Goal: Task Accomplishment & Management: Manage account settings

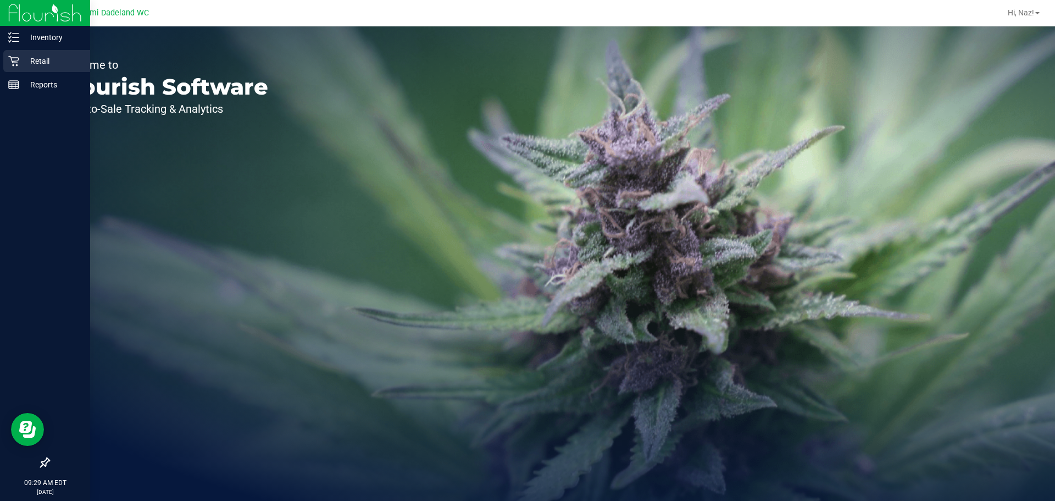
click at [53, 65] on p "Retail" at bounding box center [52, 60] width 66 height 13
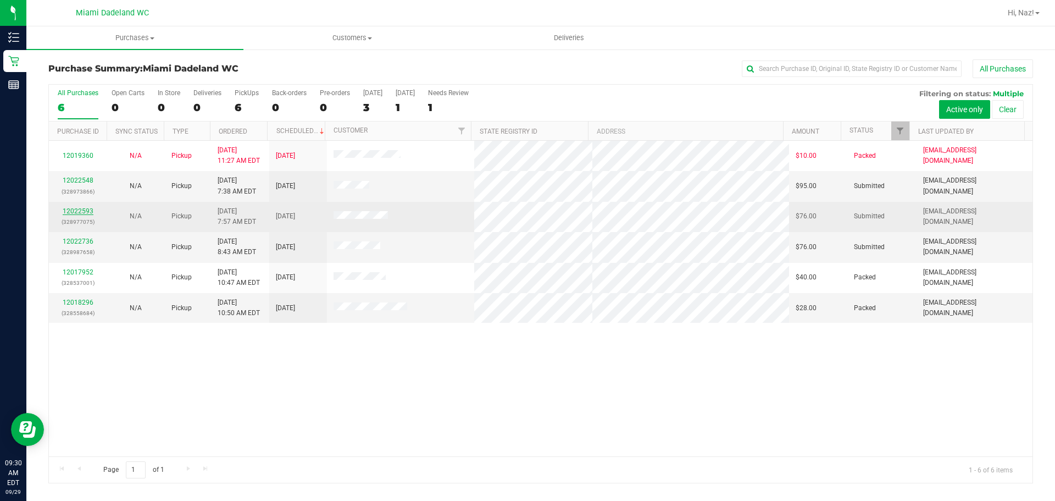
click at [72, 210] on link "12022593" at bounding box center [78, 211] width 31 height 8
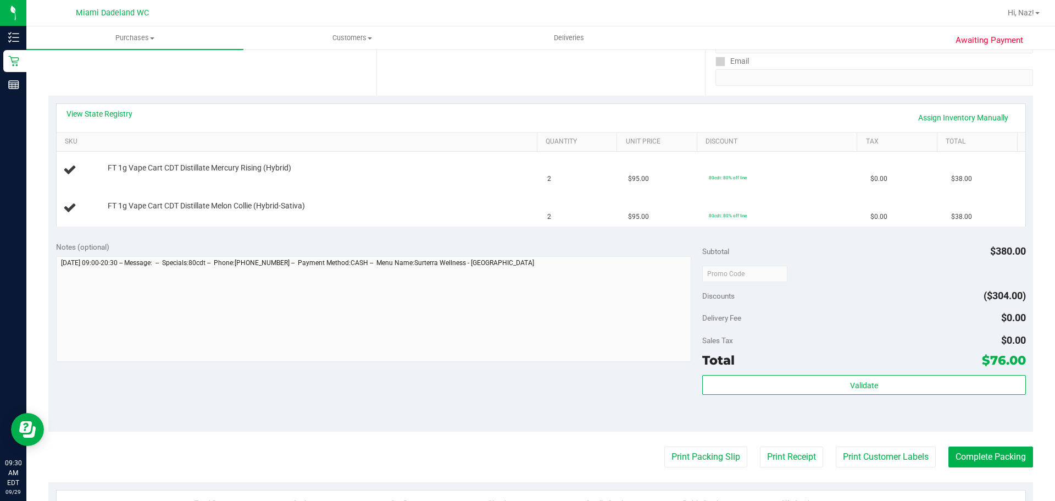
scroll to position [220, 0]
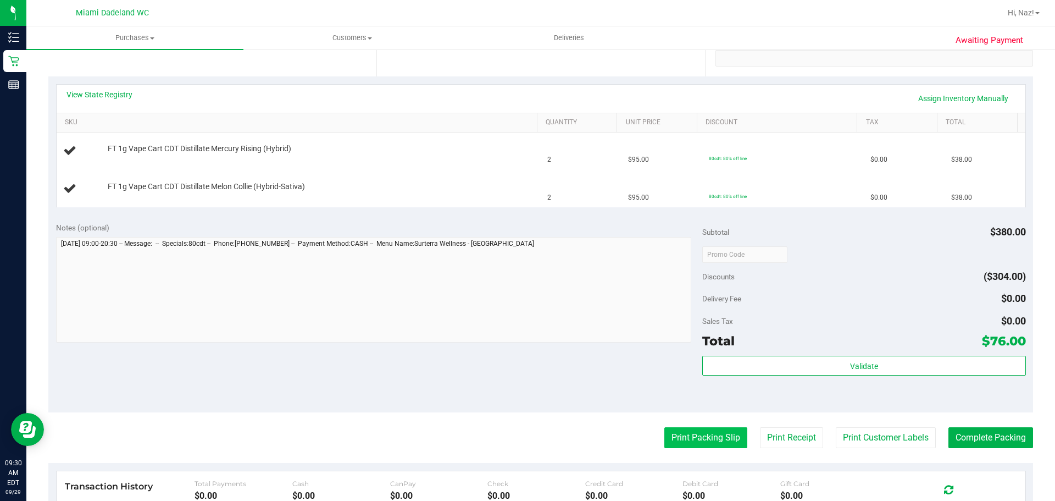
click at [722, 444] on button "Print Packing Slip" at bounding box center [705, 437] width 83 height 21
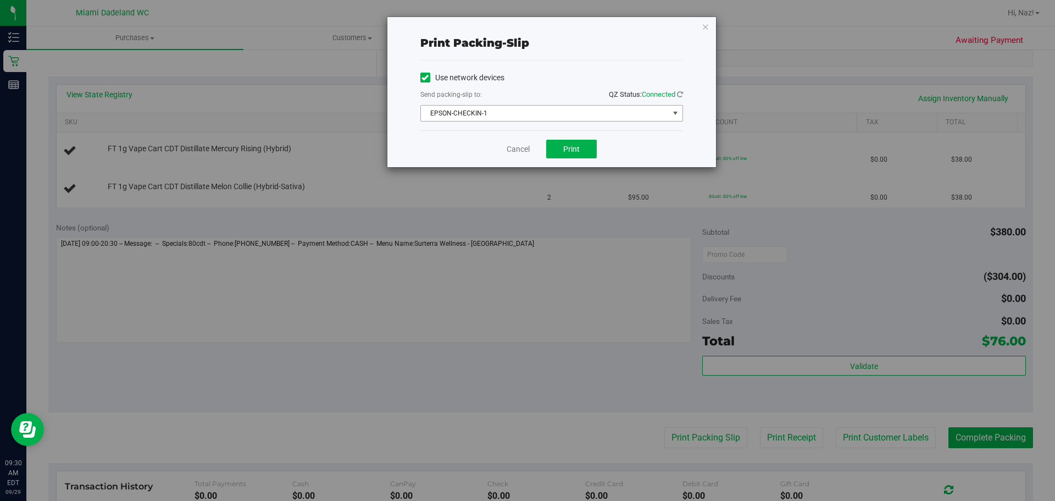
click at [549, 113] on span "EPSON-CHECKIN-1" at bounding box center [545, 113] width 248 height 15
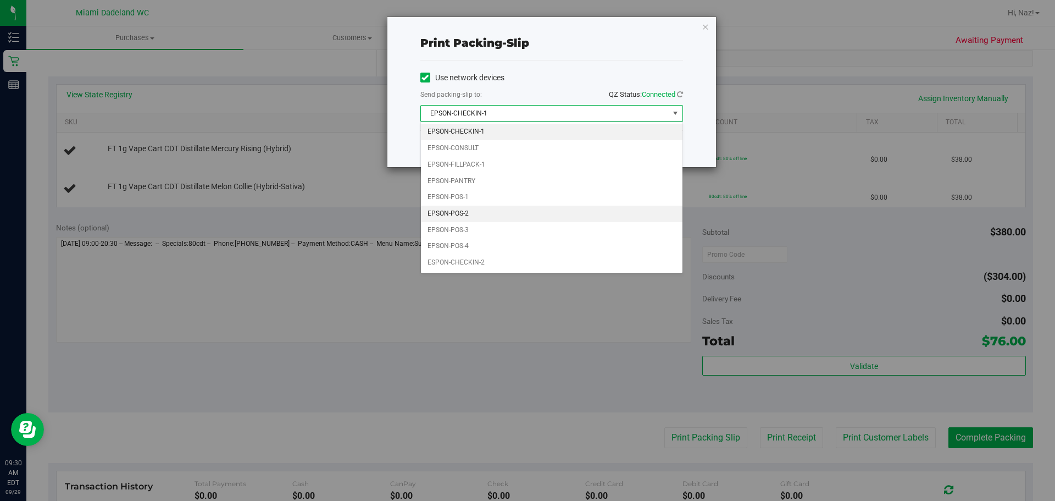
click at [498, 217] on li "EPSON-POS-2" at bounding box center [552, 214] width 262 height 16
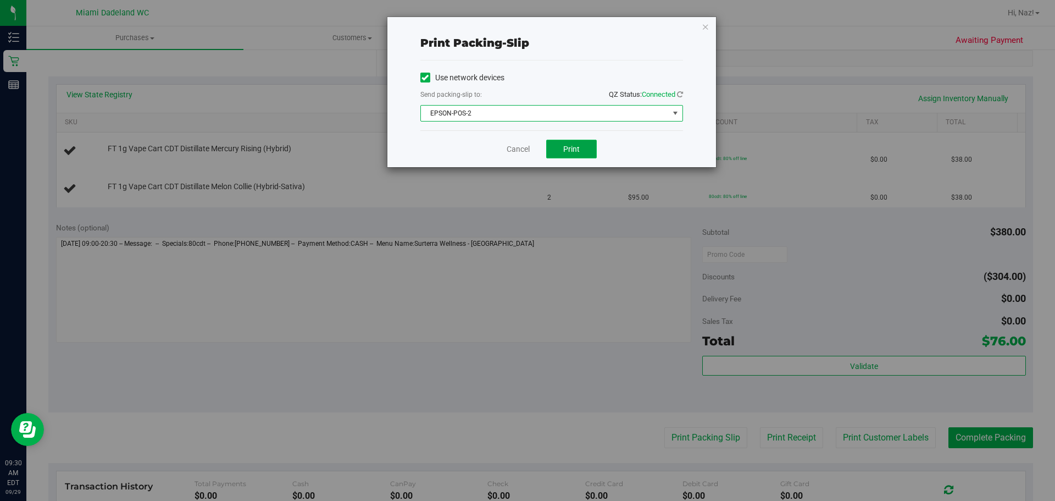
click at [578, 150] on span "Print" at bounding box center [571, 149] width 16 height 9
click at [514, 147] on link "Cancel" at bounding box center [518, 149] width 23 height 12
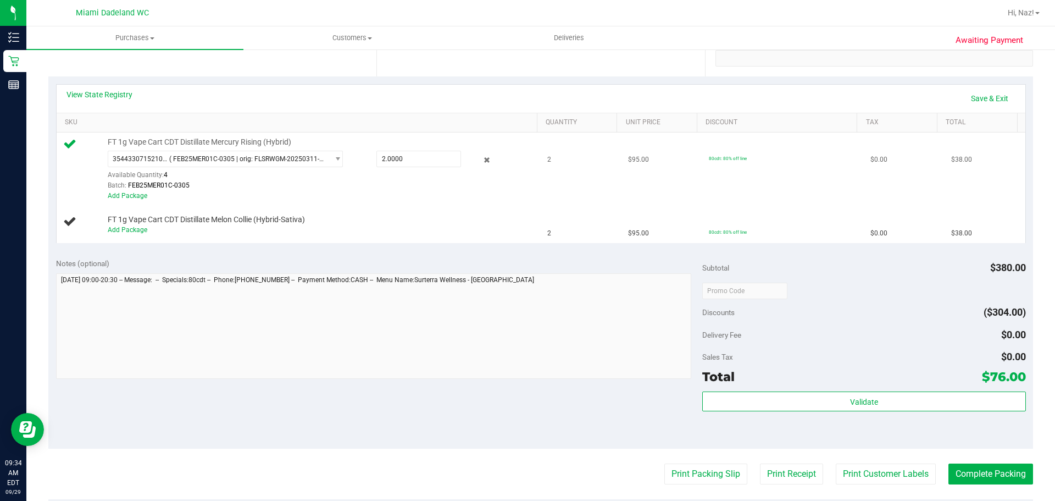
click at [505, 192] on div "Add Package" at bounding box center [320, 196] width 424 height 10
drag, startPoint x: 121, startPoint y: 232, endPoint x: 157, endPoint y: 247, distance: 38.9
click at [121, 232] on link "Add Package" at bounding box center [128, 230] width 40 height 8
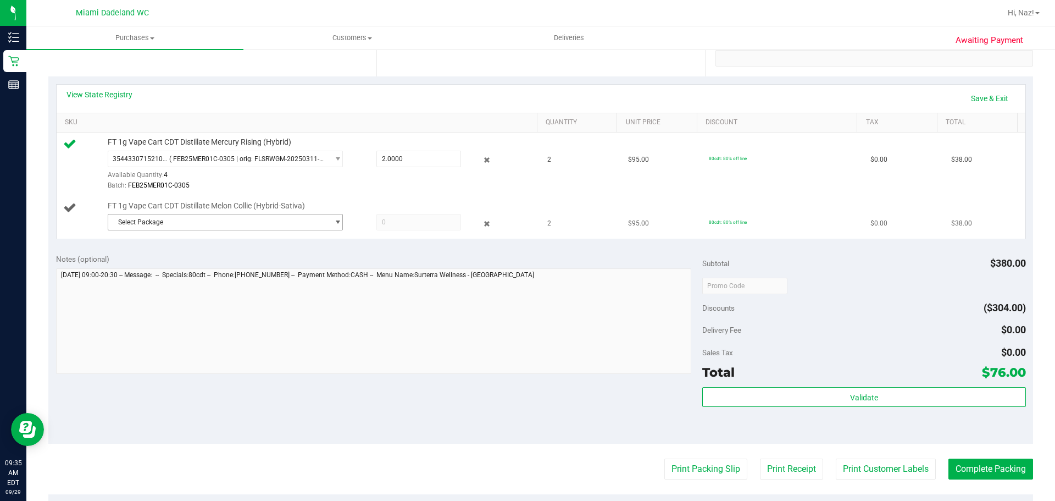
click at [198, 228] on span "Select Package" at bounding box center [218, 221] width 220 height 15
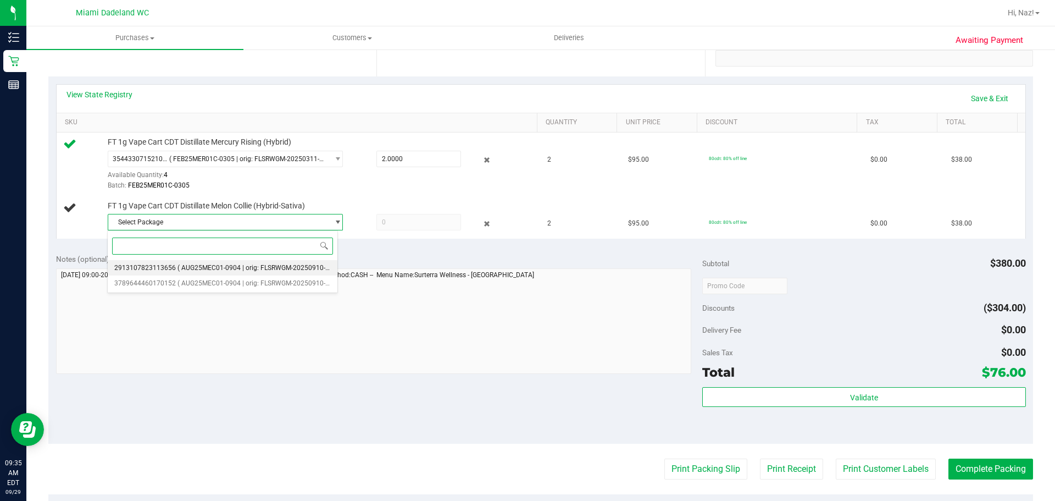
click at [218, 267] on span "( AUG25MEC01-0904 | orig: FLSRWGM-20250910-1219 )" at bounding box center [261, 268] width 167 height 8
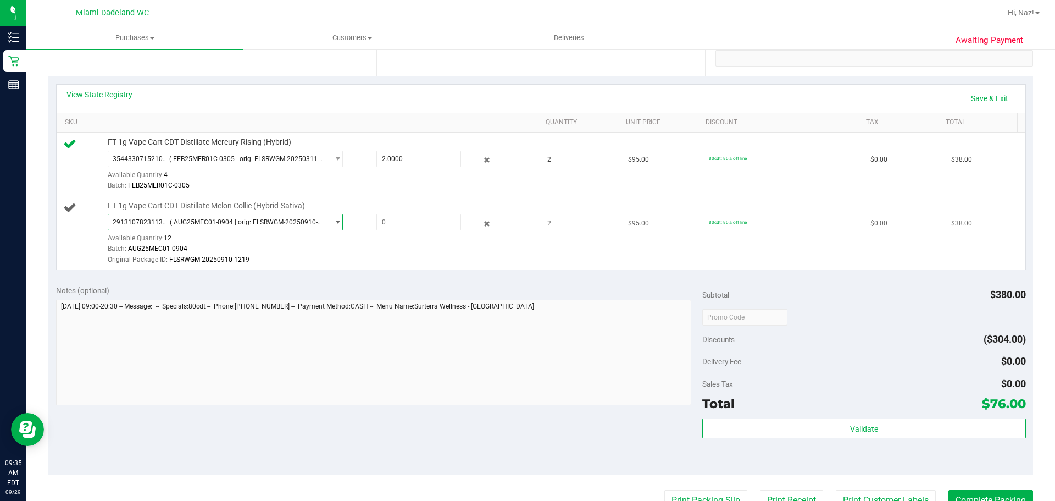
click at [245, 214] on span "2913107823113656 ( AUG25MEC01-0904 | orig: FLSRWGM-20250910-1219 )" at bounding box center [218, 221] width 220 height 15
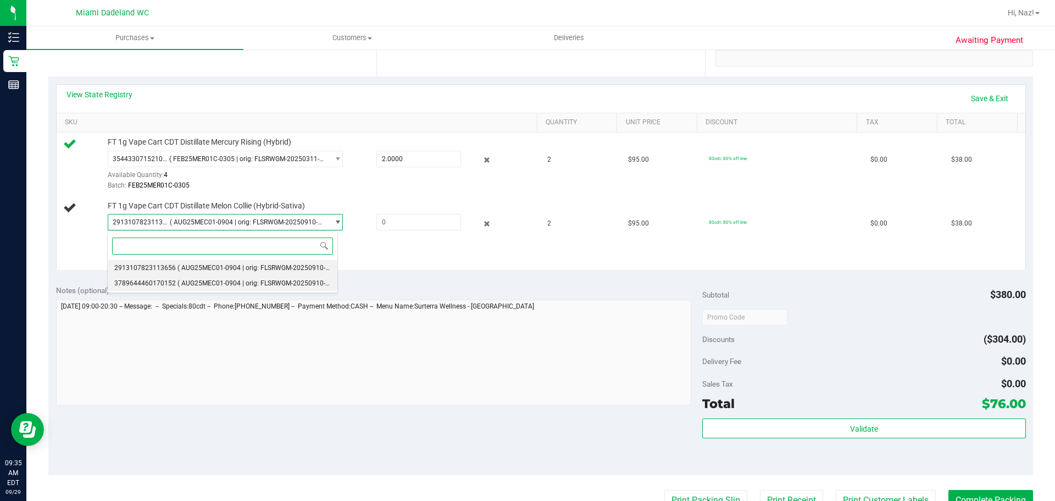
click at [241, 277] on li "3789644460170152 ( AUG25MEC01-0904 | orig: FLSRWGM-20250910-1081 )" at bounding box center [223, 282] width 230 height 15
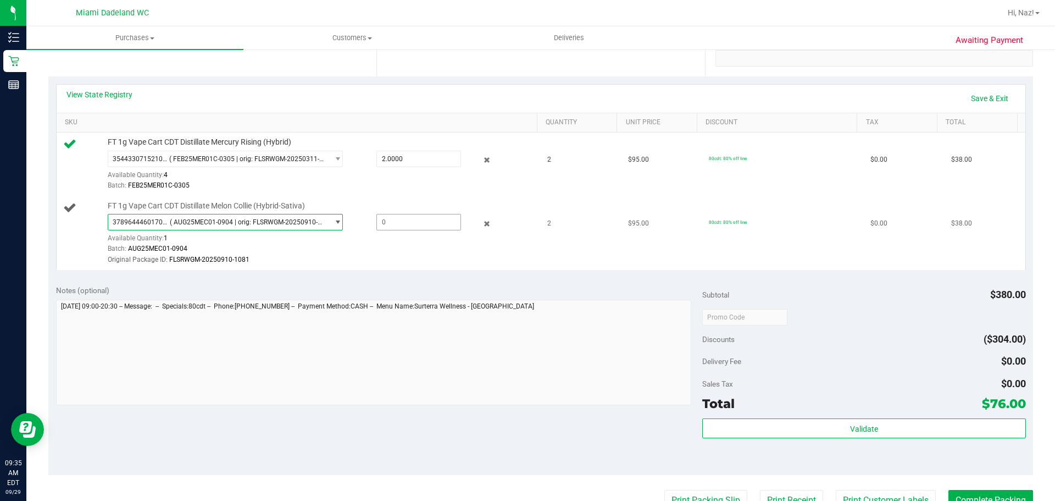
click at [438, 226] on span at bounding box center [418, 222] width 85 height 16
type input "1"
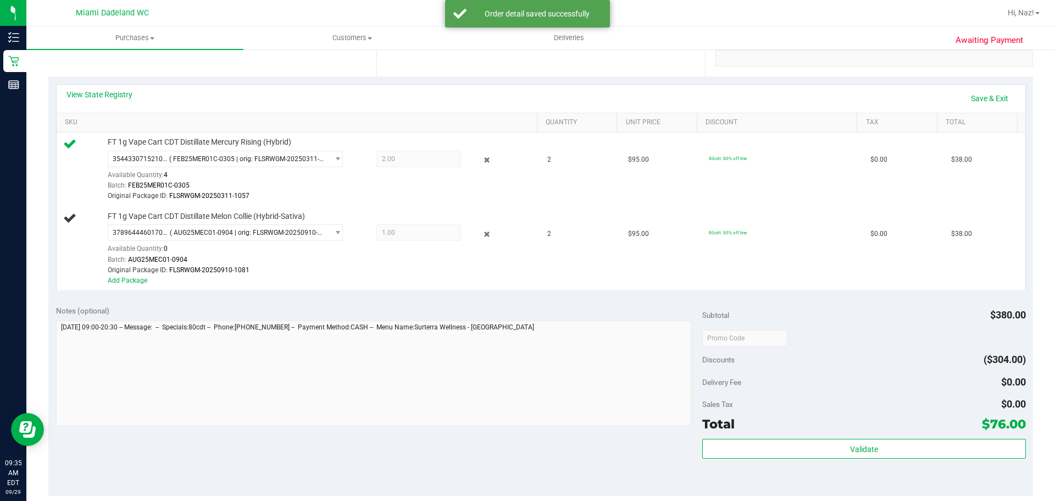
click at [371, 277] on div "Add Package" at bounding box center [320, 280] width 424 height 10
click at [272, 300] on div "Notes (optional) Subtotal $380.00 Discounts ($304.00) Delivery Fee $0.00 Sales …" at bounding box center [540, 397] width 985 height 198
drag, startPoint x: 988, startPoint y: 82, endPoint x: 987, endPoint y: 90, distance: 7.9
click at [988, 82] on div "View State Registry Save & Exit SKU Quantity Unit Price Discount Tax Total FT 1…" at bounding box center [540, 186] width 985 height 221
click at [985, 93] on link "Save & Exit" at bounding box center [990, 98] width 52 height 19
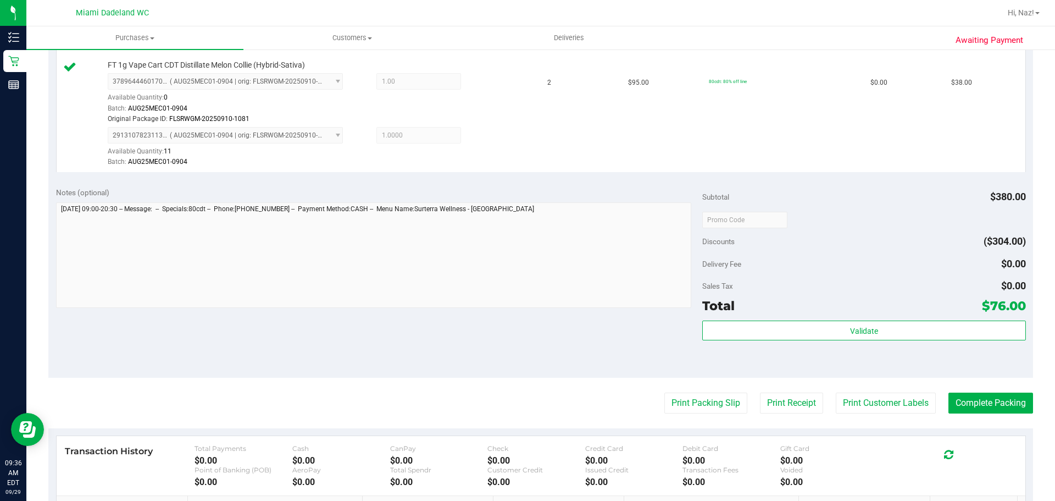
scroll to position [526, 0]
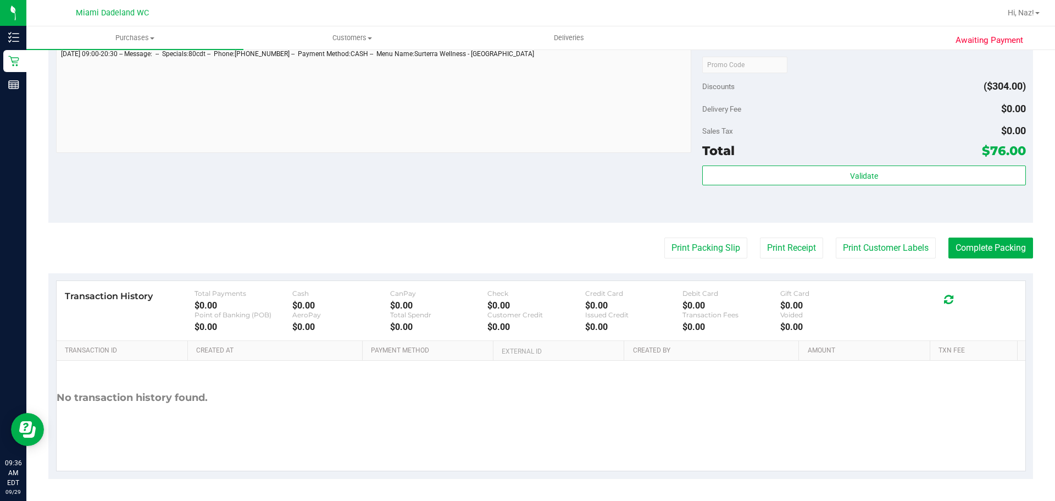
click at [871, 187] on div "Validate" at bounding box center [863, 189] width 323 height 49
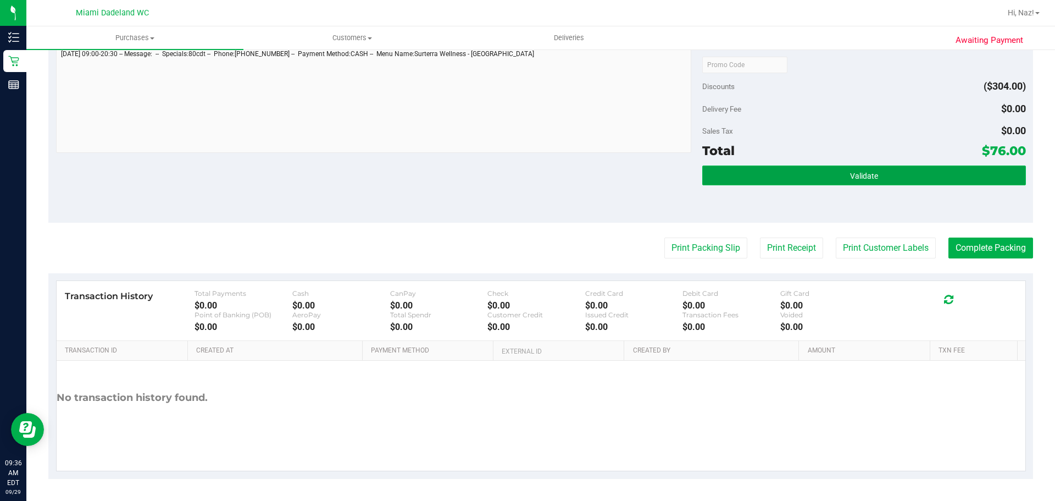
click at [870, 166] on button "Validate" at bounding box center [863, 175] width 323 height 20
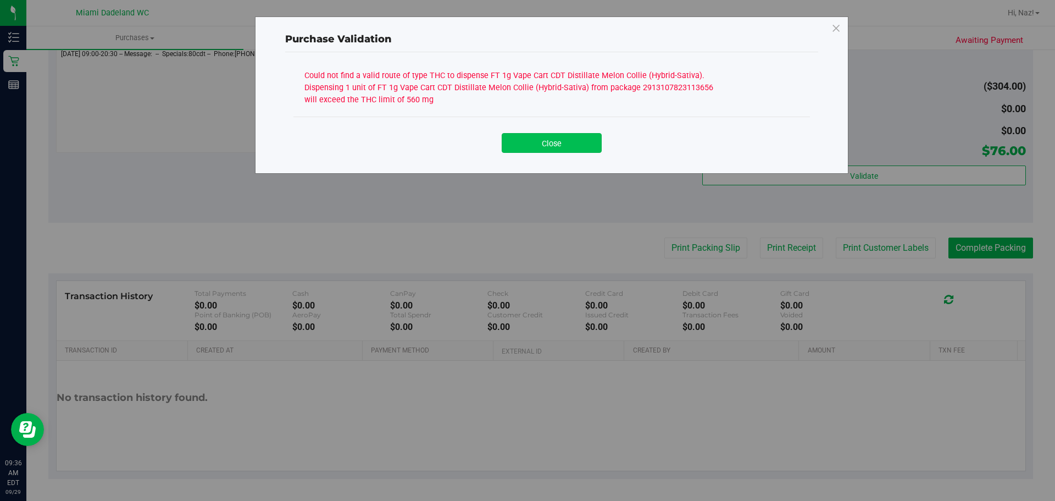
click at [558, 143] on button "Close" at bounding box center [552, 143] width 100 height 20
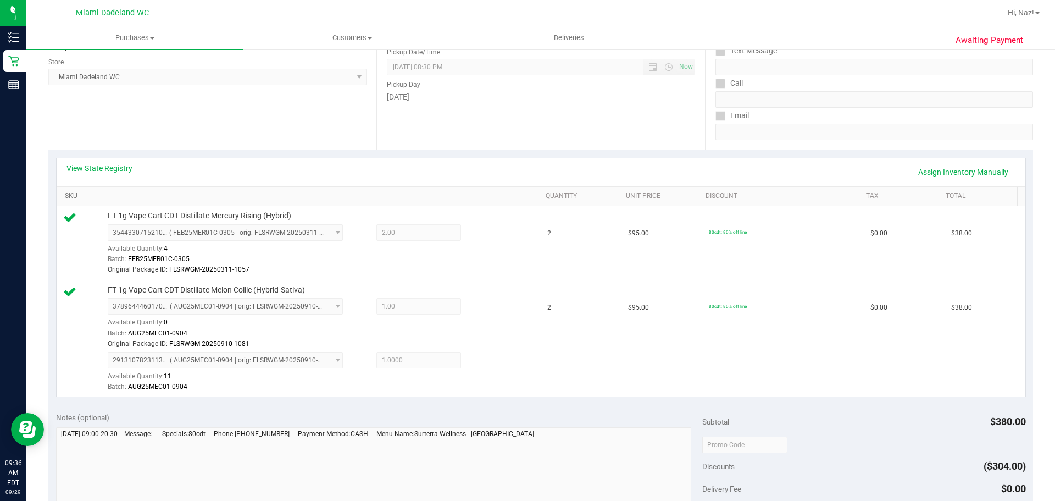
scroll to position [141, 0]
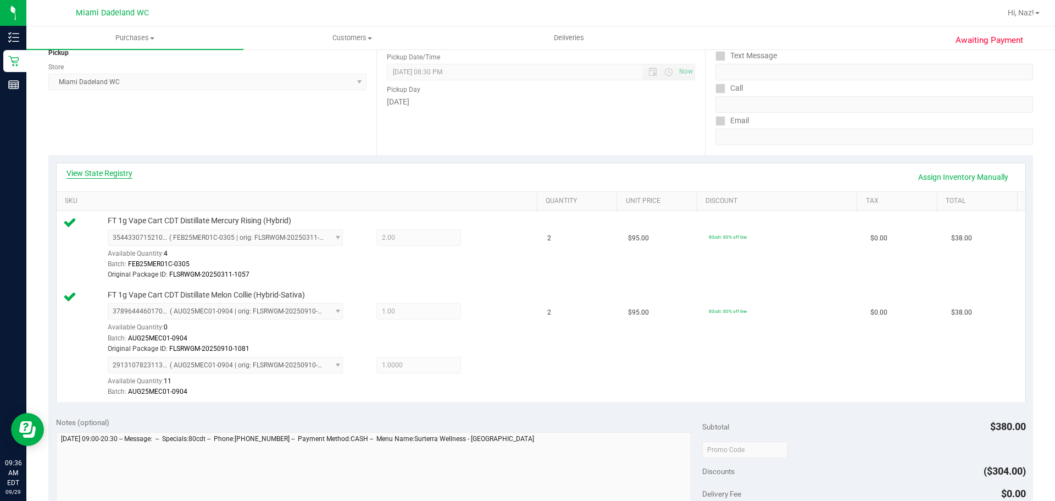
click at [119, 174] on link "View State Registry" at bounding box center [100, 173] width 66 height 11
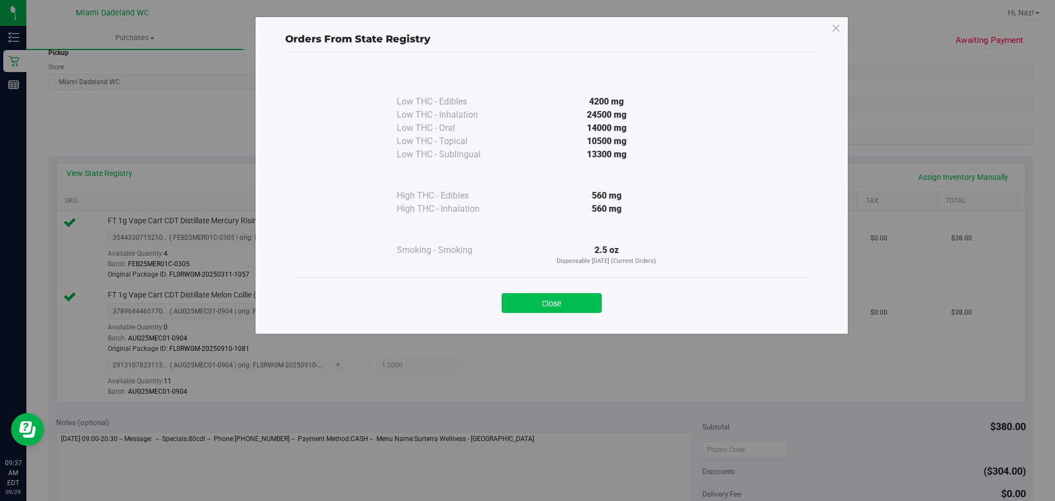
click at [562, 307] on button "Close" at bounding box center [552, 303] width 100 height 20
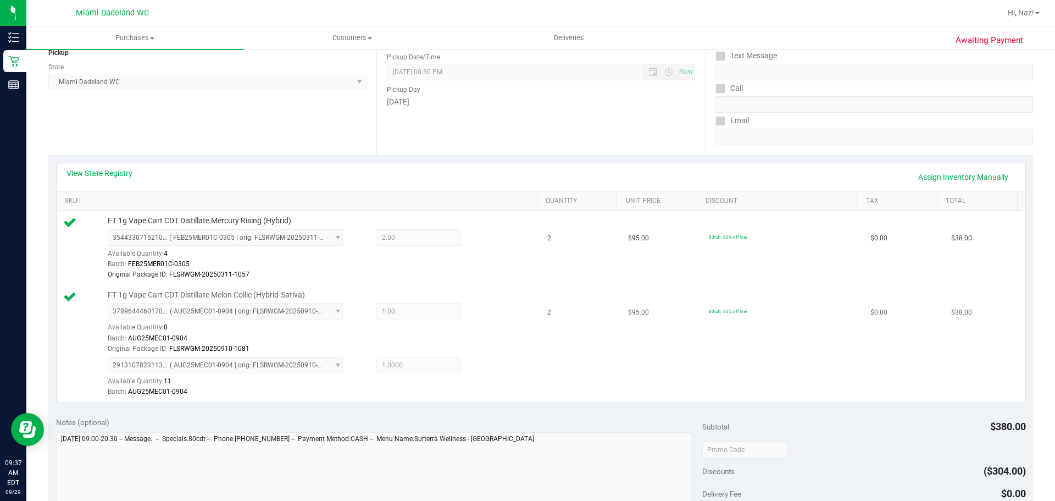
click at [72, 295] on icon at bounding box center [69, 296] width 13 height 13
click at [967, 176] on link "Assign Inventory Manually" at bounding box center [963, 177] width 104 height 19
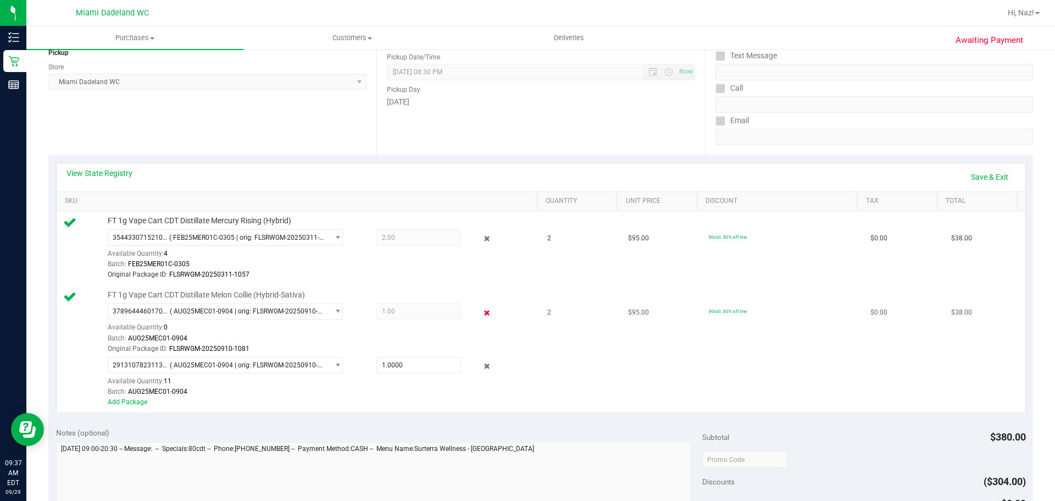
click at [482, 312] on icon at bounding box center [487, 312] width 12 height 13
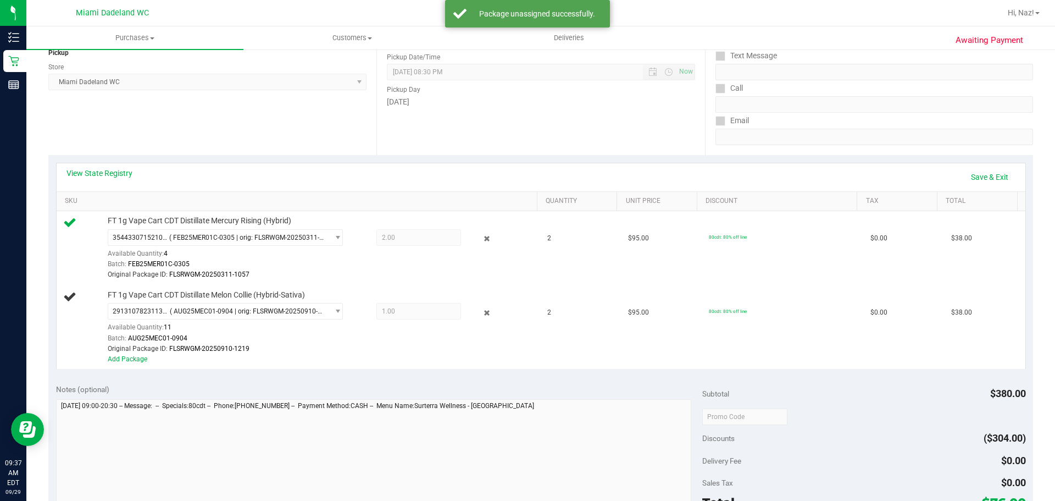
click at [482, 312] on icon at bounding box center [487, 312] width 12 height 13
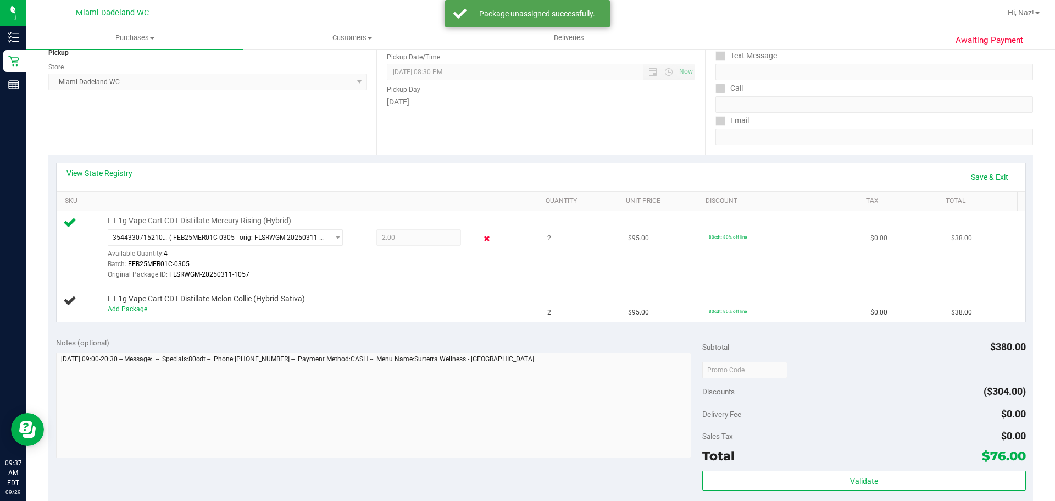
click at [481, 241] on icon at bounding box center [487, 238] width 12 height 13
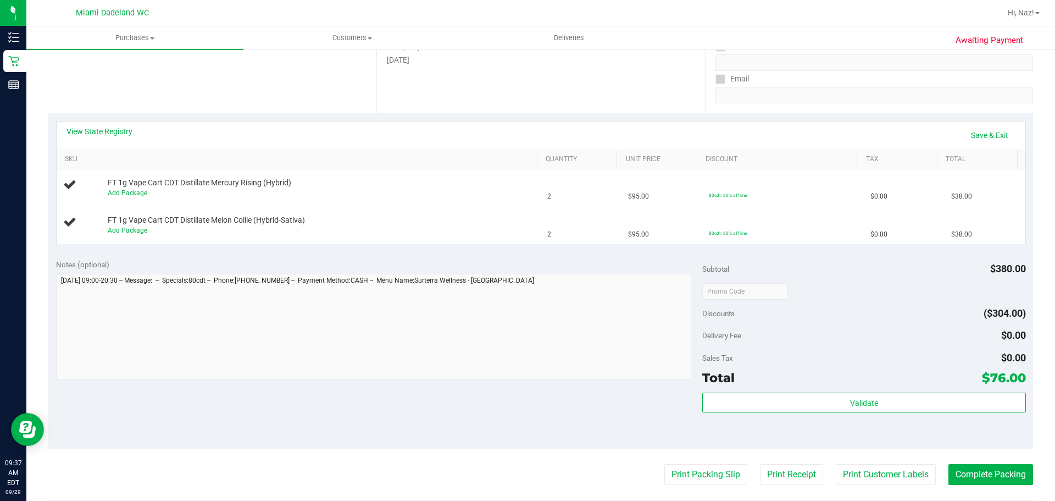
scroll to position [306, 0]
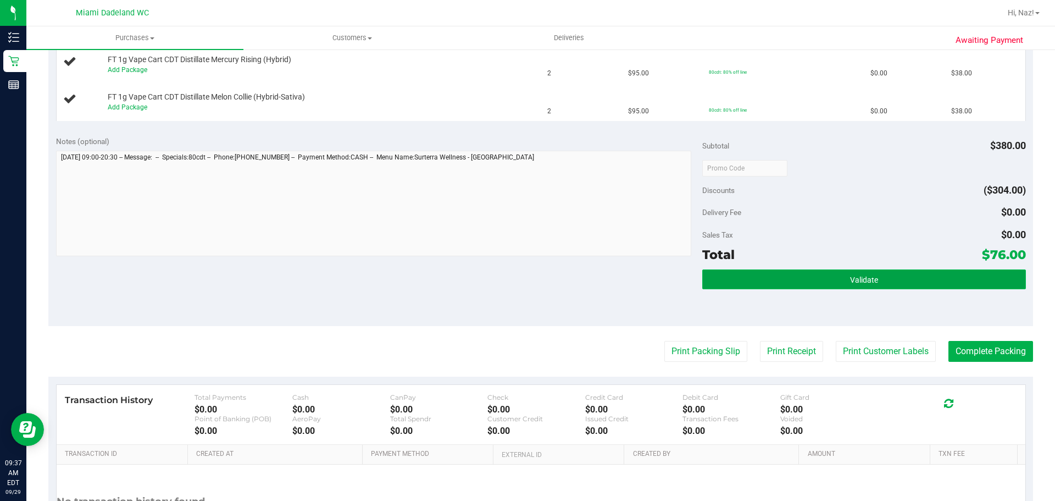
click at [787, 279] on button "Validate" at bounding box center [863, 279] width 323 height 20
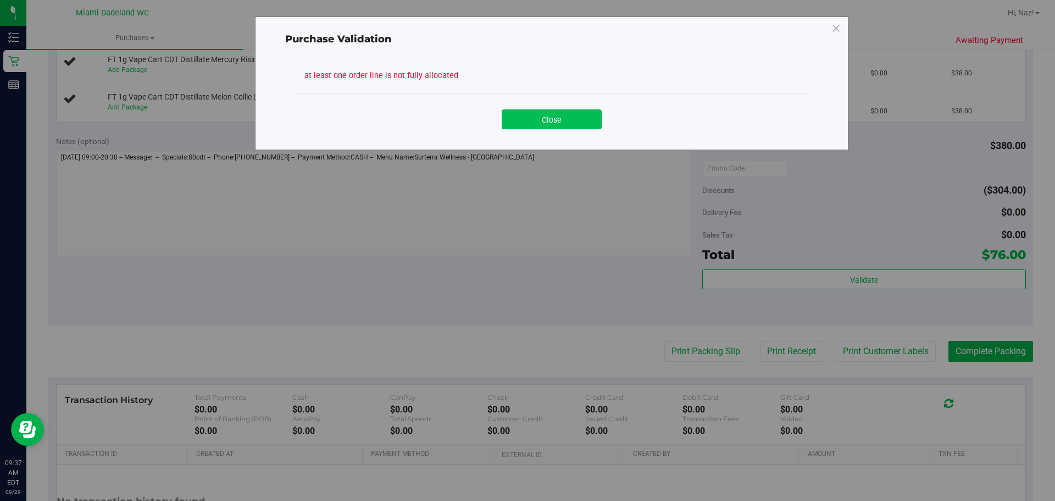
click at [557, 112] on button "Close" at bounding box center [552, 119] width 100 height 20
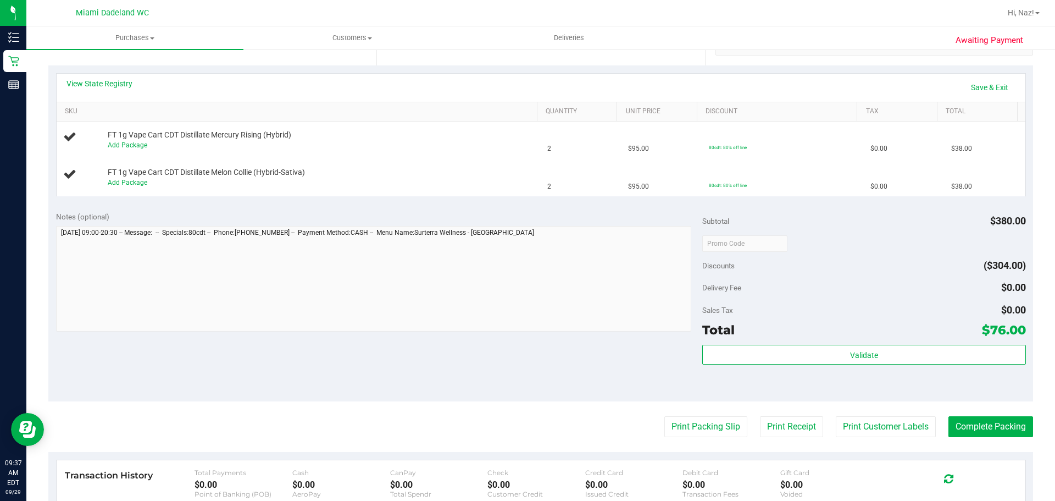
scroll to position [141, 0]
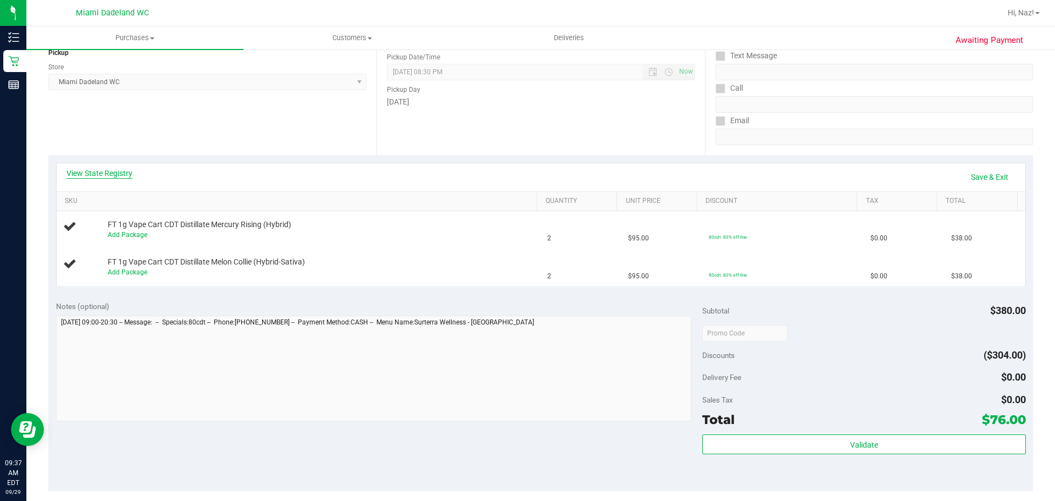
click at [93, 170] on link "View State Registry" at bounding box center [100, 173] width 66 height 11
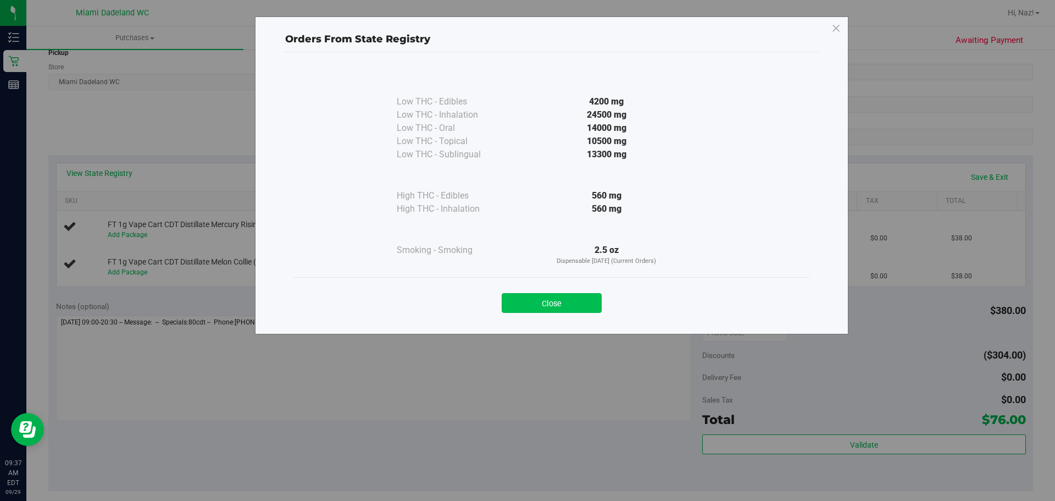
click at [557, 301] on button "Close" at bounding box center [552, 303] width 100 height 20
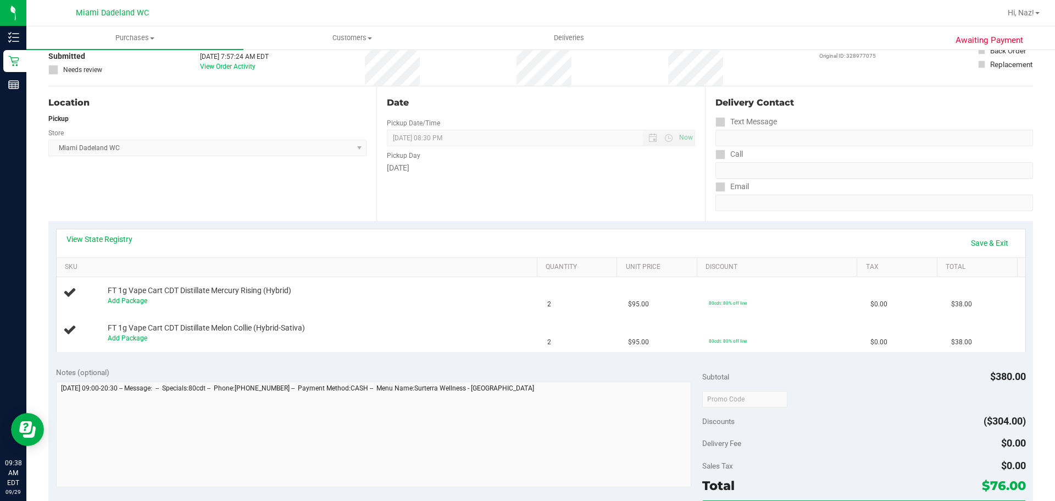
scroll to position [0, 0]
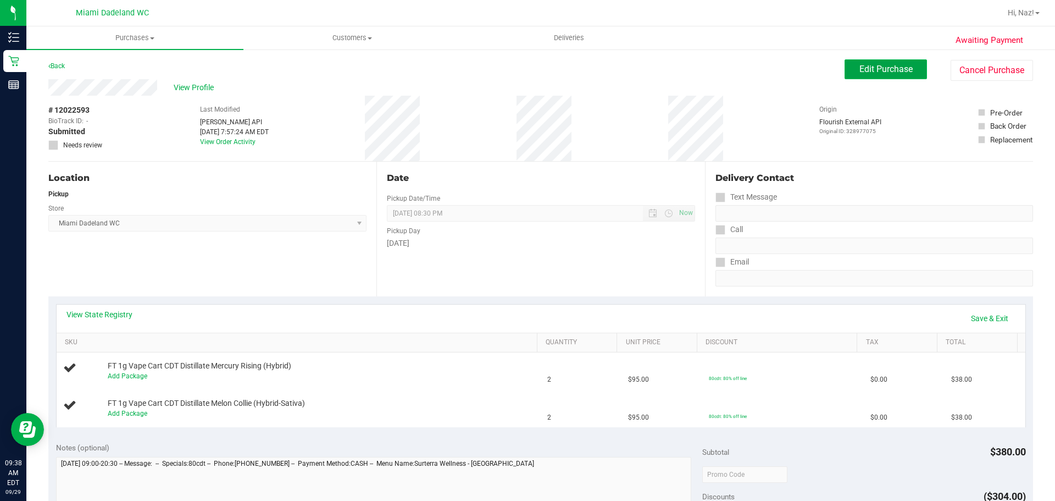
click at [896, 71] on span "Edit Purchase" at bounding box center [886, 69] width 53 height 10
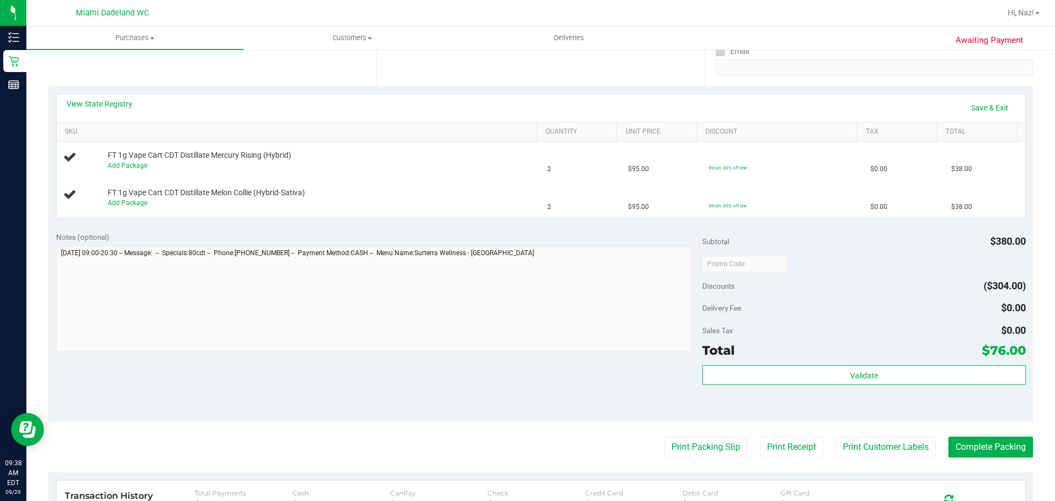
scroll to position [220, 0]
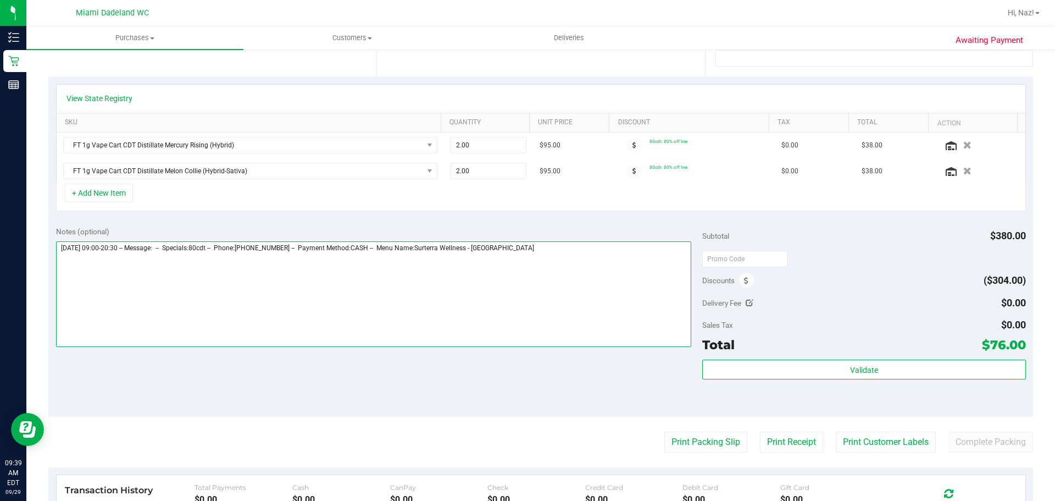
click at [571, 287] on textarea at bounding box center [374, 294] width 636 height 106
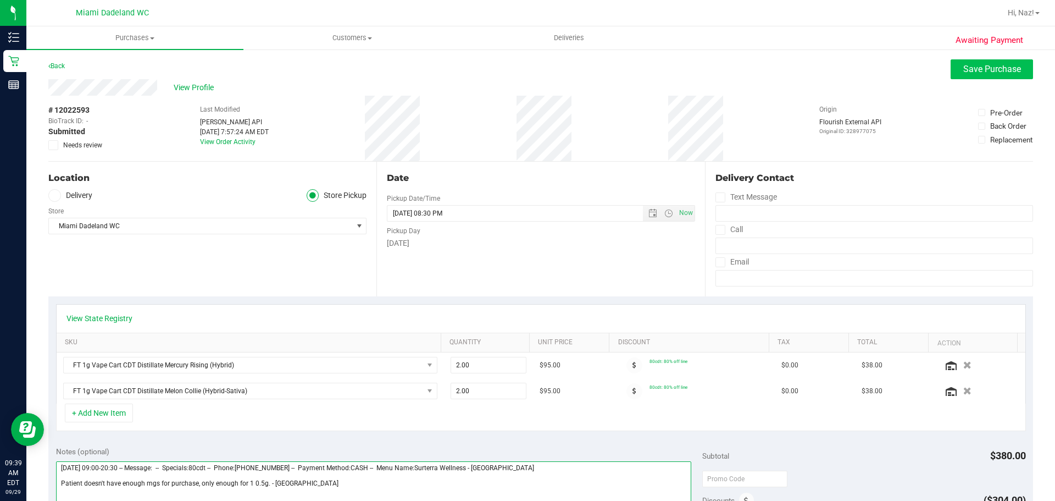
type textarea "[DATE] 09:00-20:30 -- Message: -- Specials:80cdt -- Phone:[PHONE_NUMBER] -- Pay…"
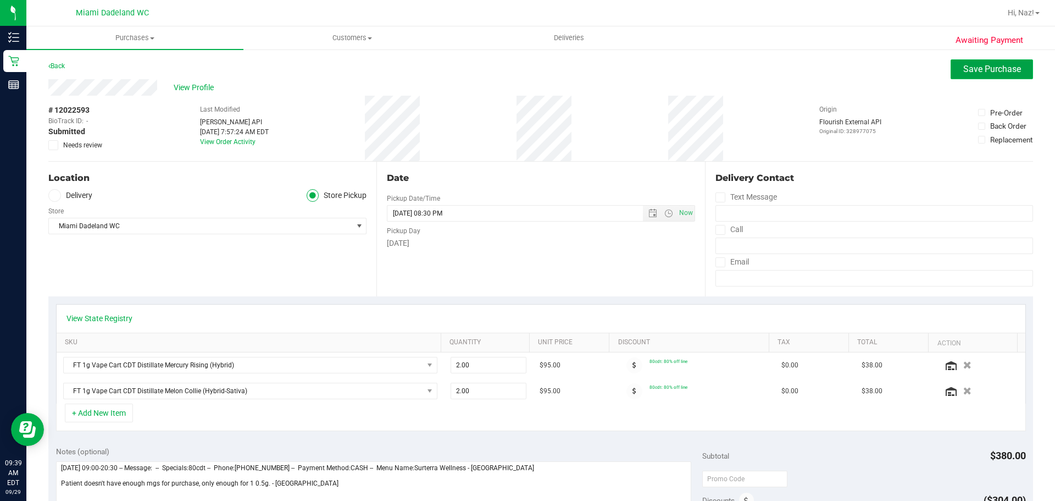
click at [969, 64] on span "Save Purchase" at bounding box center [992, 69] width 58 height 10
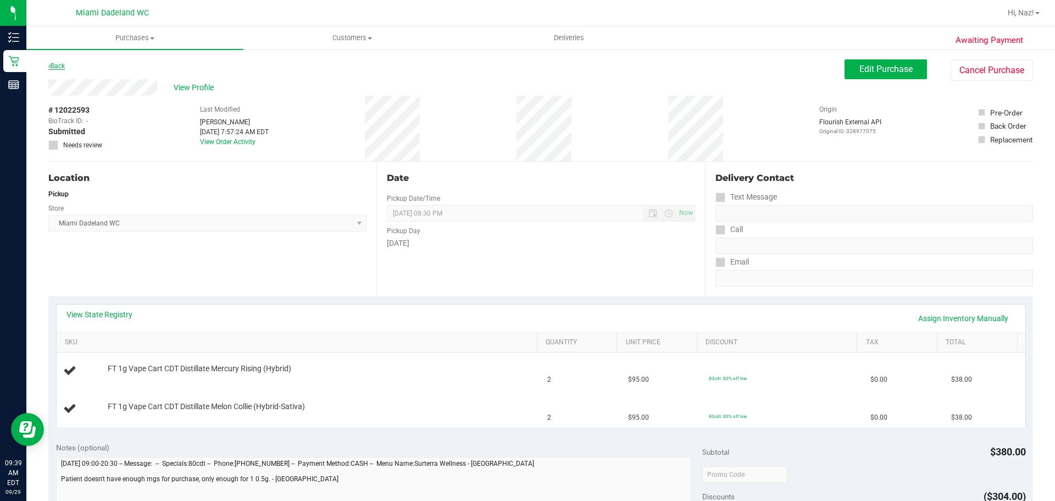
click at [52, 64] on link "Back" at bounding box center [56, 66] width 16 height 8
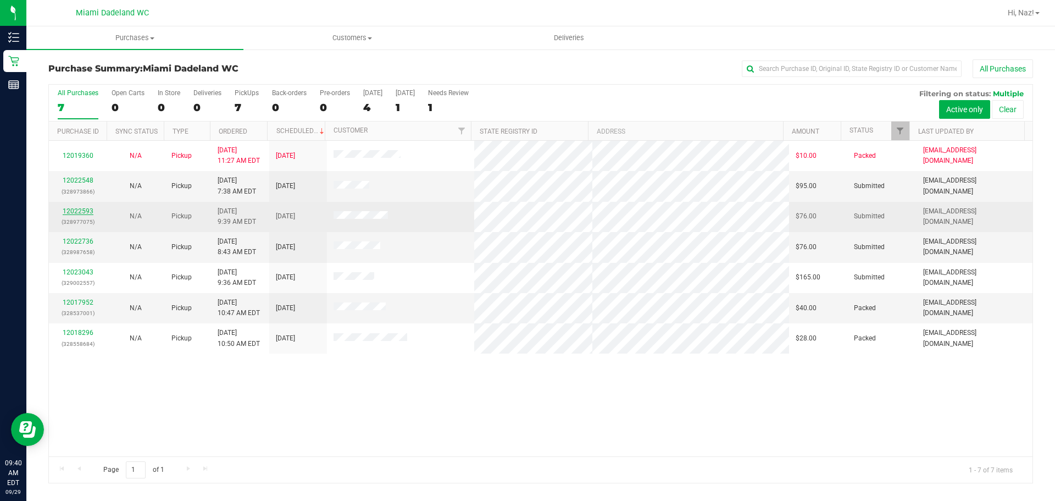
click at [86, 211] on link "12022593" at bounding box center [78, 211] width 31 height 8
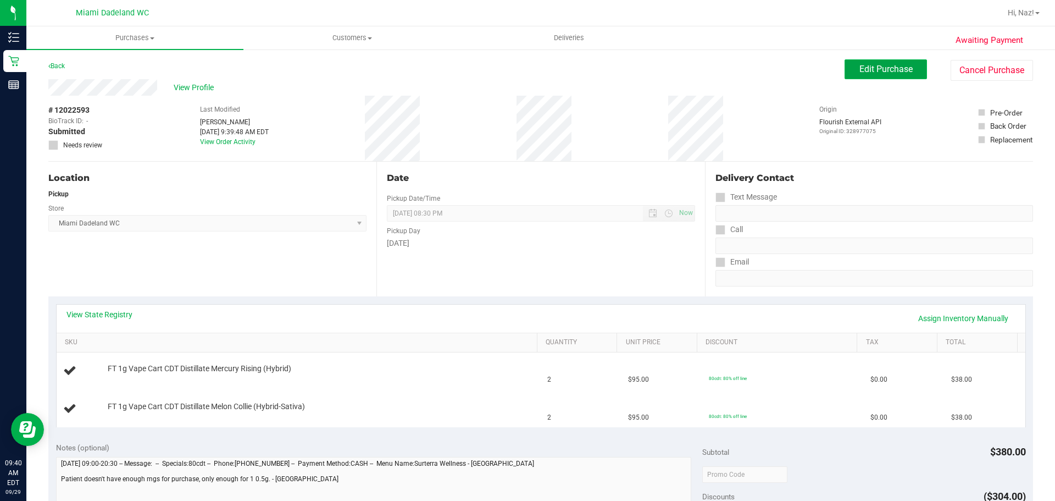
click at [846, 64] on button "Edit Purchase" at bounding box center [886, 69] width 82 height 20
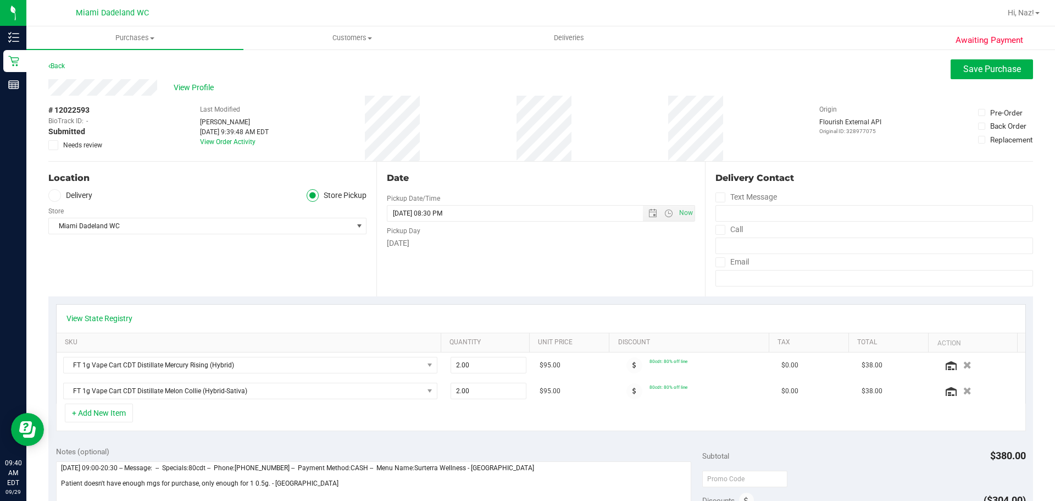
click at [50, 145] on icon at bounding box center [53, 145] width 7 height 0
click at [0, 0] on input "Needs review" at bounding box center [0, 0] width 0 height 0
click at [998, 76] on button "Save Purchase" at bounding box center [992, 69] width 82 height 20
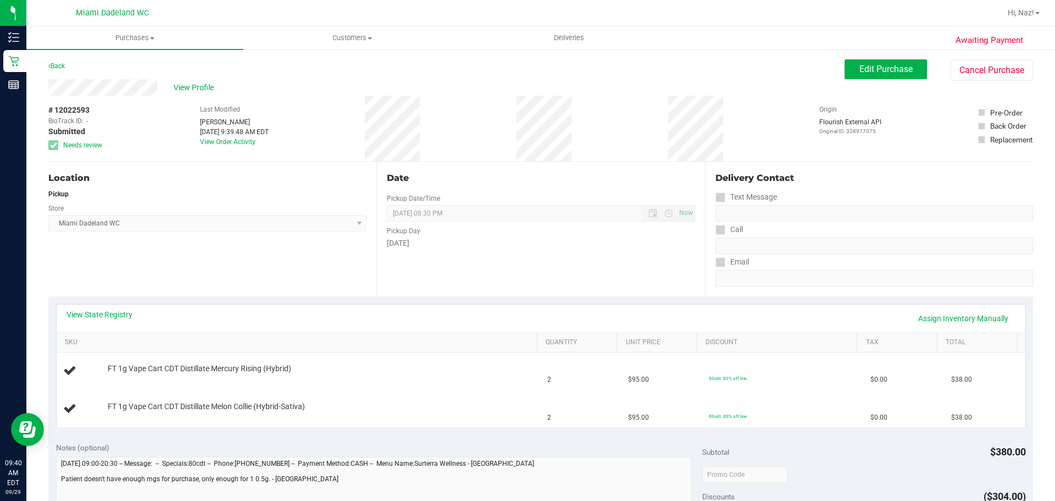
click at [60, 68] on link "Back" at bounding box center [56, 66] width 16 height 8
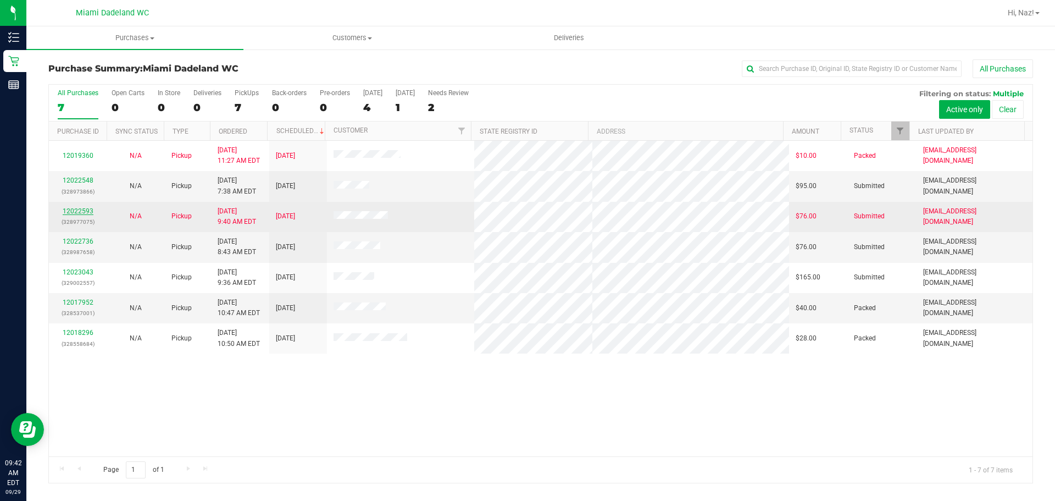
click at [88, 209] on link "12022593" at bounding box center [78, 211] width 31 height 8
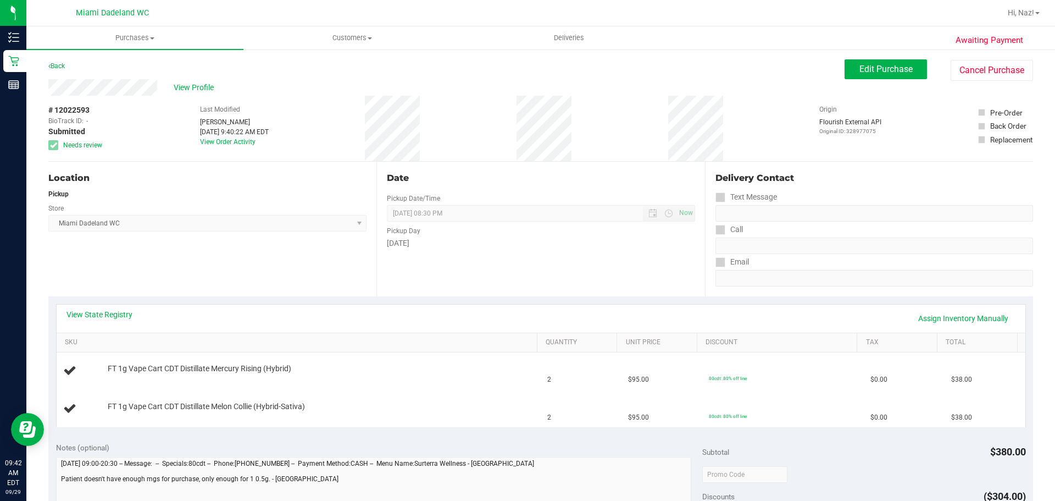
drag, startPoint x: 95, startPoint y: 108, endPoint x: 47, endPoint y: 114, distance: 48.2
click at [47, 114] on div "Awaiting Payment Back Edit Purchase Cancel Purchase View Profile # 12022593 Bio…" at bounding box center [540, 479] width 1029 height 862
click at [108, 114] on div "# 12022593 BioTrack ID: - Submitted Needs review Last Modified [PERSON_NAME] [D…" at bounding box center [540, 128] width 985 height 65
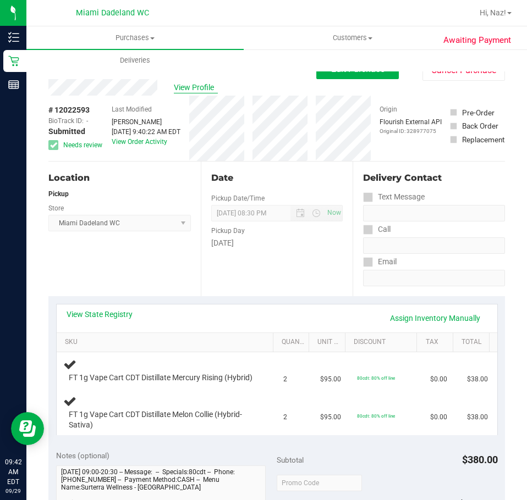
click at [202, 90] on span "View Profile" at bounding box center [196, 88] width 44 height 12
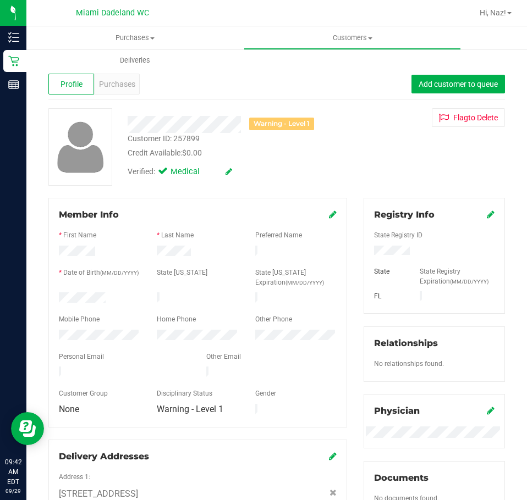
click at [189, 135] on div "Customer ID: 257899" at bounding box center [164, 139] width 72 height 12
copy div "257899"
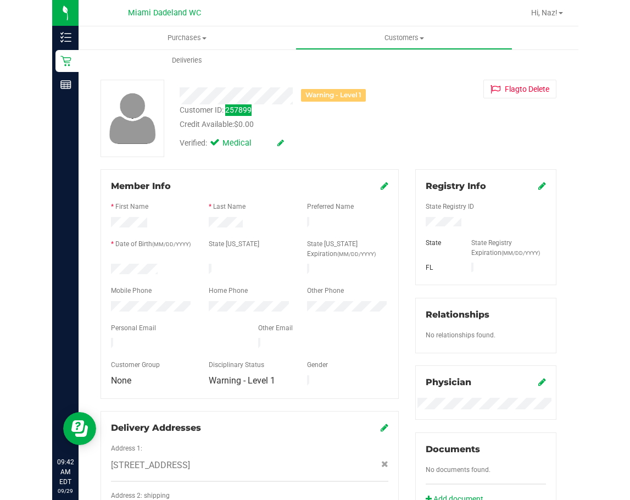
scroll to position [55, 0]
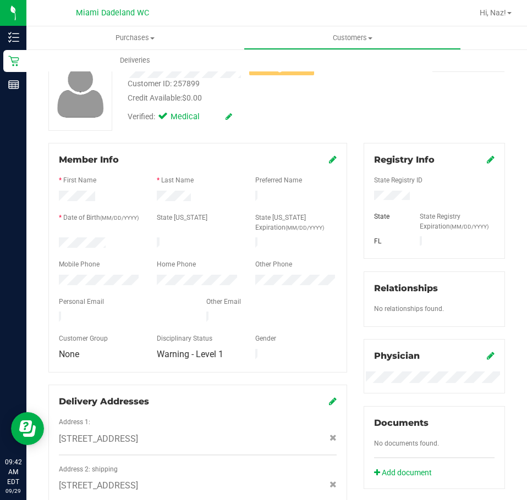
click at [483, 102] on div "Warning - Level 1 Customer ID: 257899 Credit Available: $0.00 Verified: Medical…" at bounding box center [276, 91] width 473 height 77
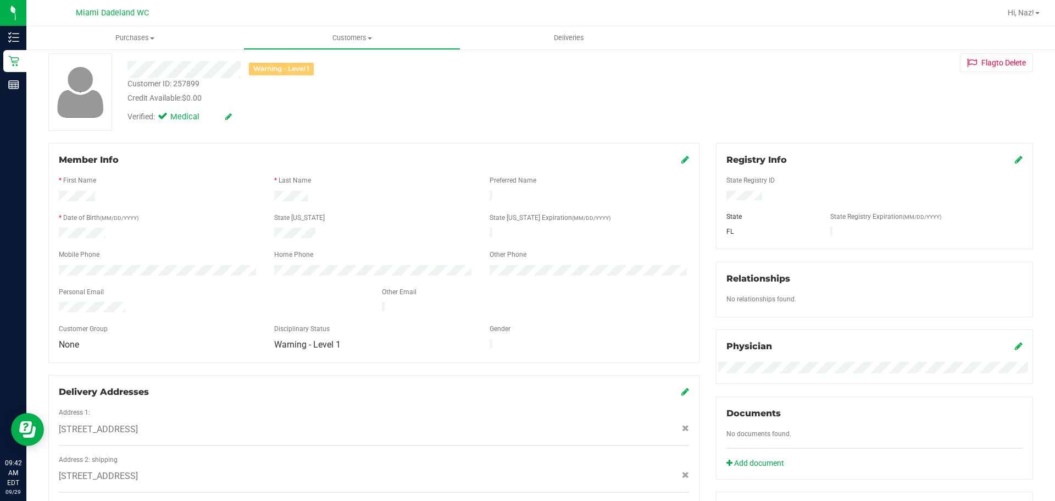
click at [571, 81] on div "Customer ID: 257899 Credit Available: $0.00" at bounding box center [369, 91] width 501 height 26
click at [510, 61] on div "Warning - Level 1" at bounding box center [369, 69] width 501 height 17
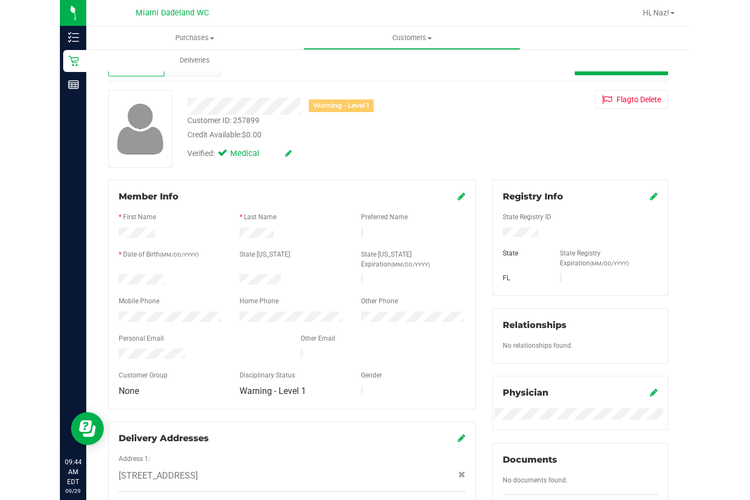
scroll to position [0, 0]
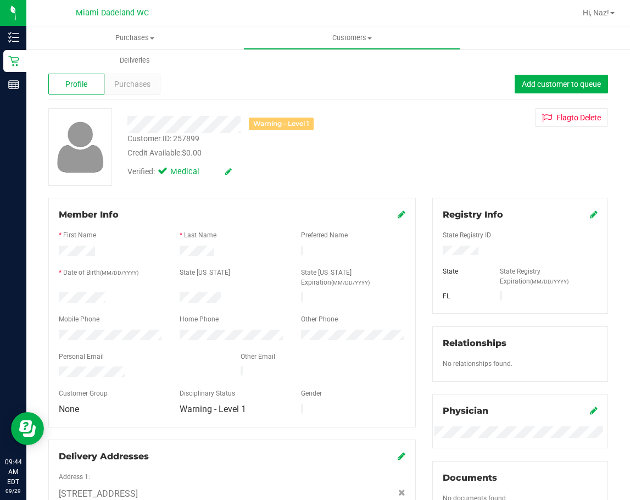
click at [84, 79] on span "Profile" at bounding box center [76, 85] width 22 height 12
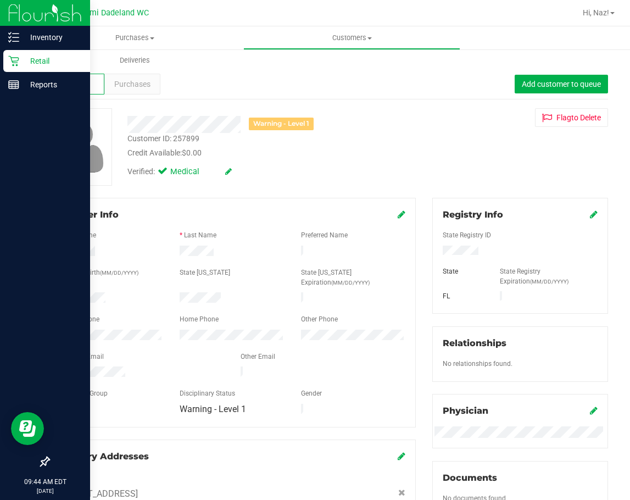
click at [17, 64] on icon at bounding box center [13, 61] width 11 height 11
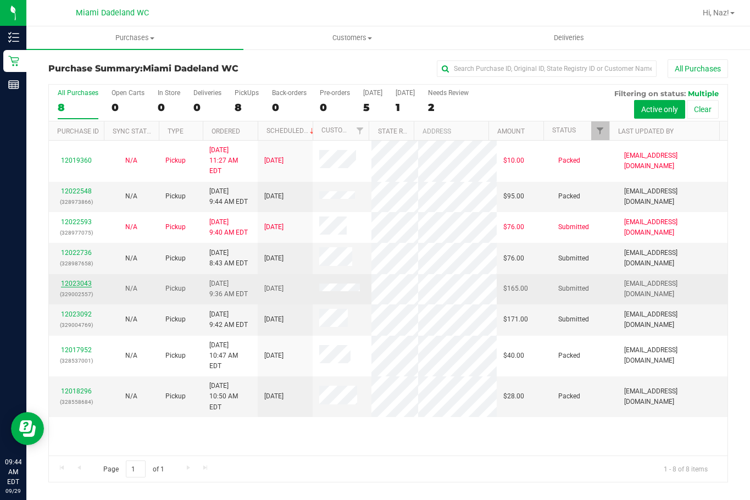
click at [72, 280] on link "12023043" at bounding box center [76, 284] width 31 height 8
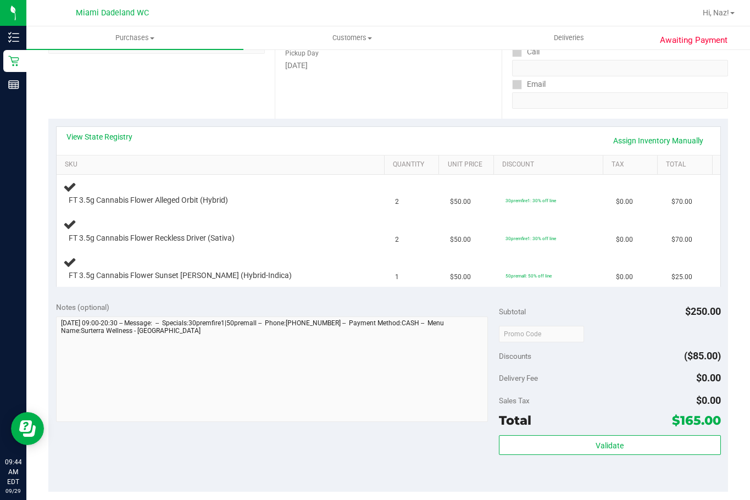
scroll to position [165, 0]
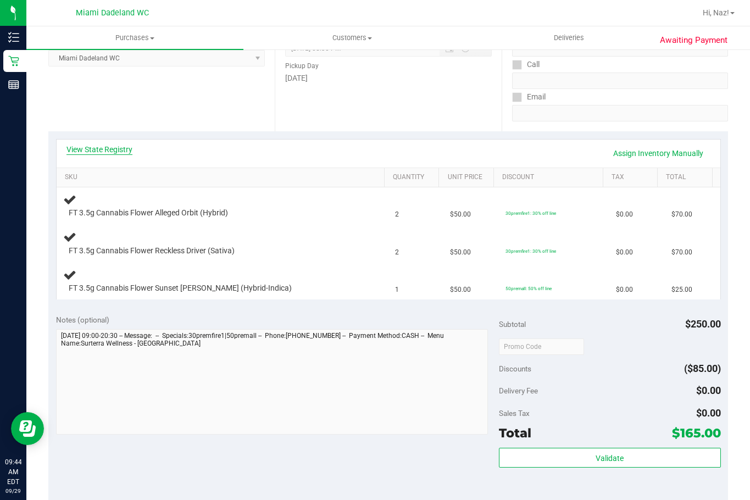
click at [93, 148] on link "View State Registry" at bounding box center [100, 149] width 66 height 11
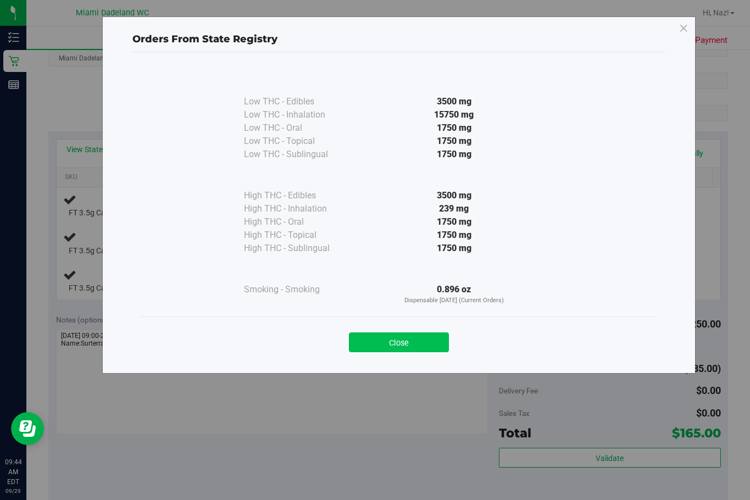
click at [384, 336] on button "Close" at bounding box center [399, 343] width 100 height 20
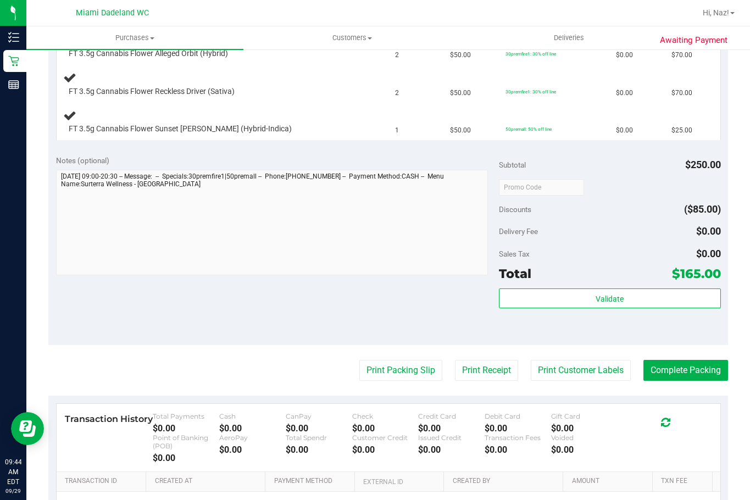
scroll to position [330, 0]
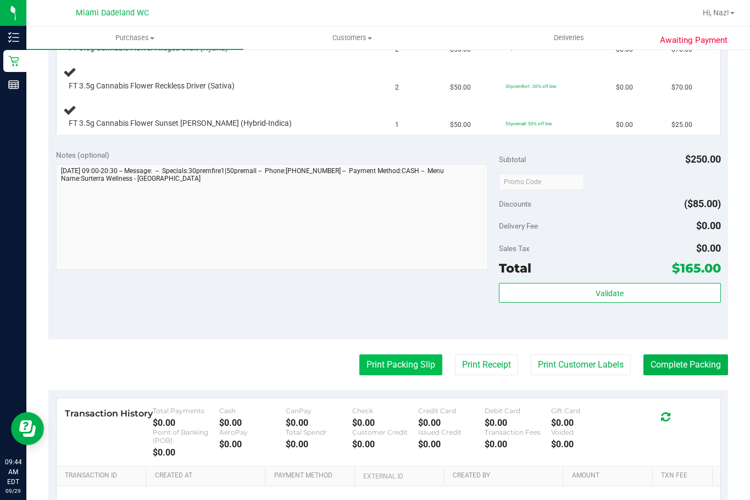
click at [399, 370] on button "Print Packing Slip" at bounding box center [400, 365] width 83 height 21
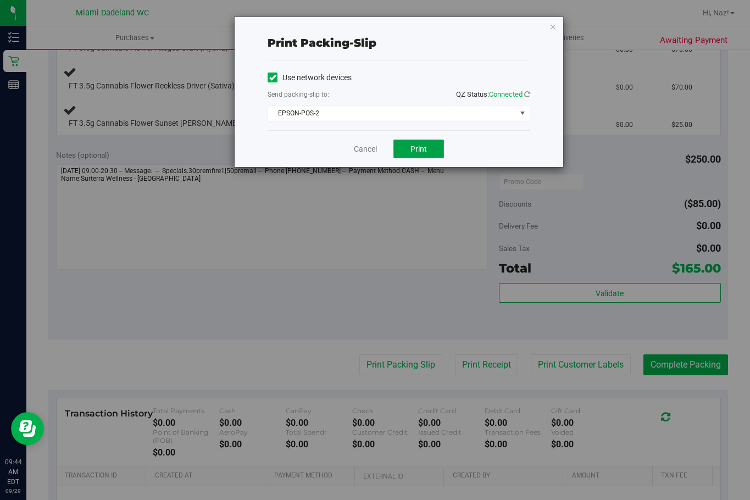
click at [407, 151] on button "Print" at bounding box center [419, 149] width 51 height 19
click at [358, 149] on link "Cancel" at bounding box center [365, 149] width 23 height 12
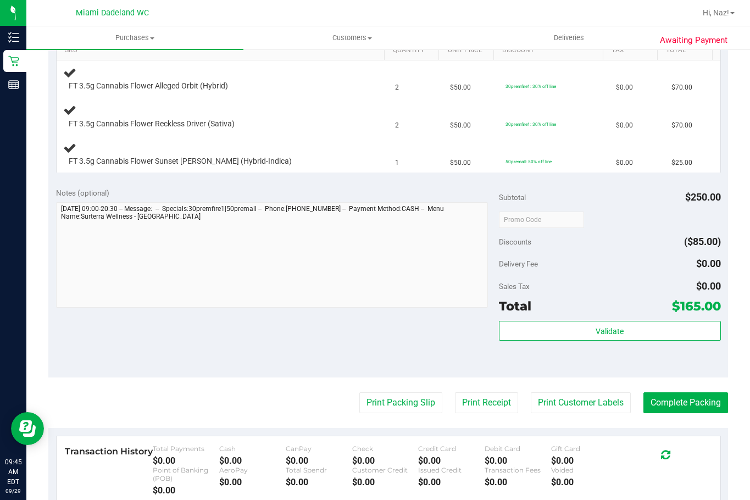
scroll to position [275, 0]
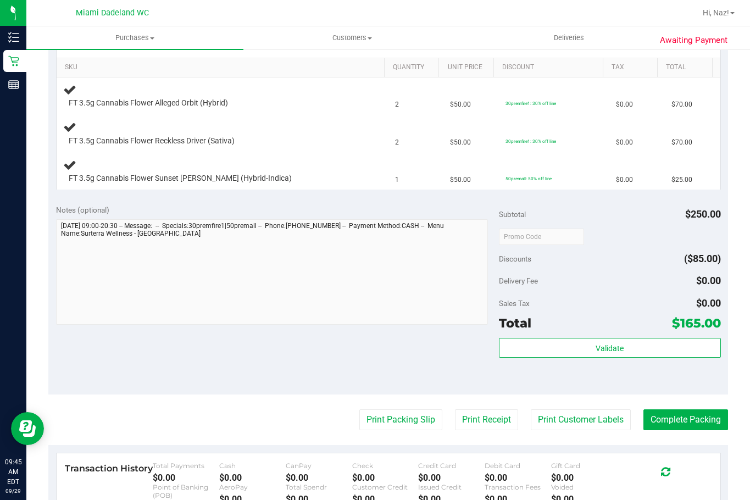
click at [285, 347] on div "Notes (optional) Subtotal $250.00 Discounts ($85.00) Delivery Fee $0.00 Sales T…" at bounding box center [388, 296] width 680 height 198
click at [279, 343] on div "Notes (optional) Subtotal $250.00 Discounts ($85.00) Delivery Fee $0.00 Sales T…" at bounding box center [388, 296] width 680 height 198
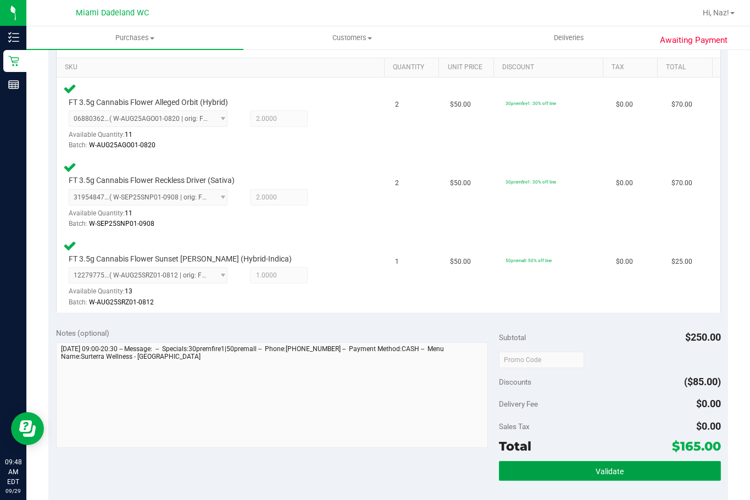
click at [539, 475] on button "Validate" at bounding box center [609, 471] width 221 height 20
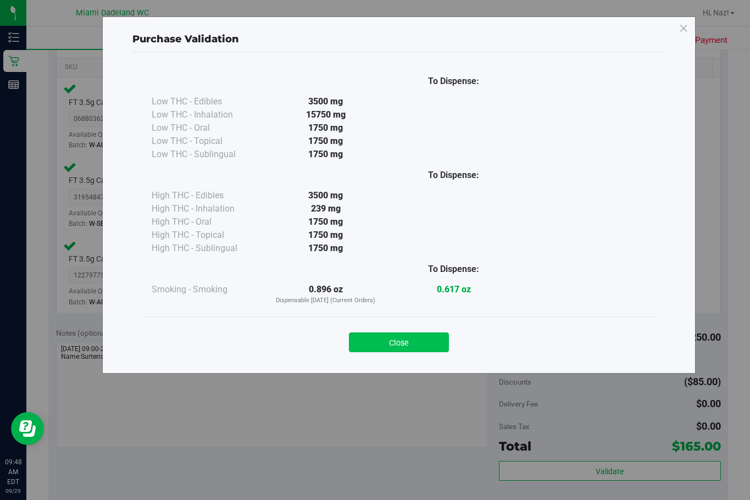
click at [423, 339] on button "Close" at bounding box center [399, 343] width 100 height 20
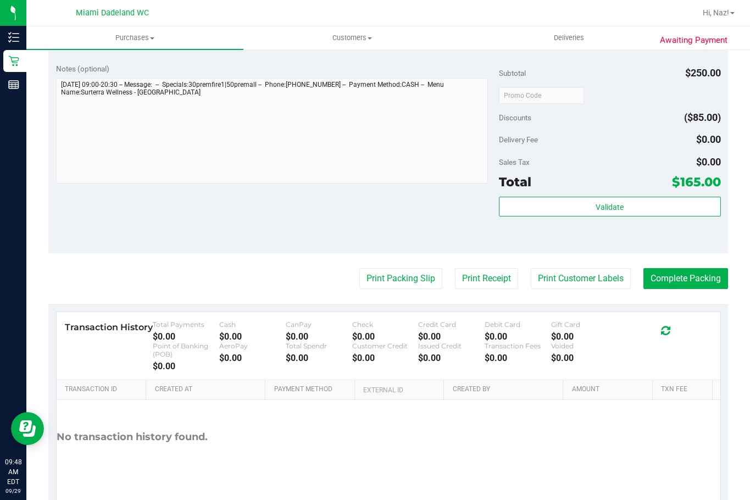
scroll to position [550, 0]
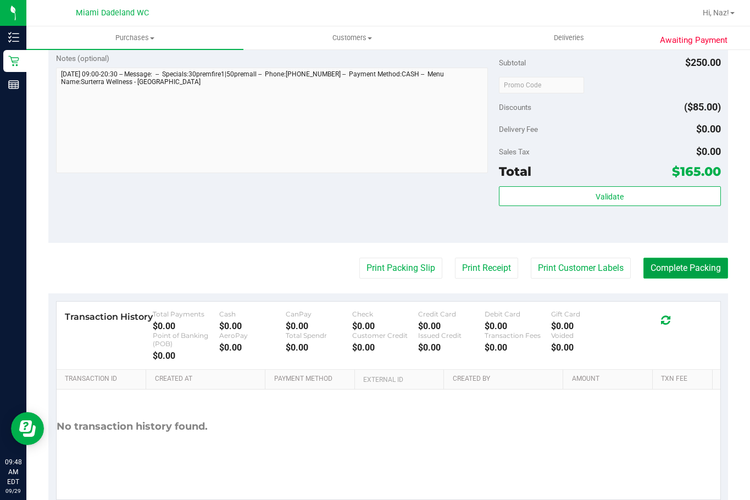
click at [670, 275] on button "Complete Packing" at bounding box center [686, 268] width 85 height 21
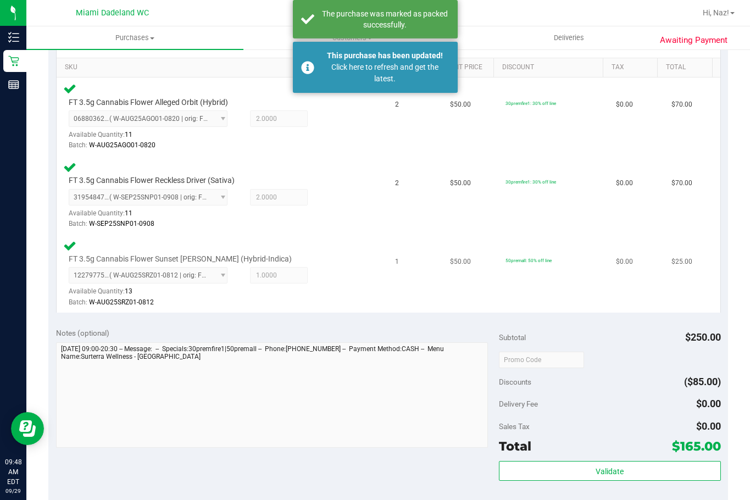
scroll to position [0, 0]
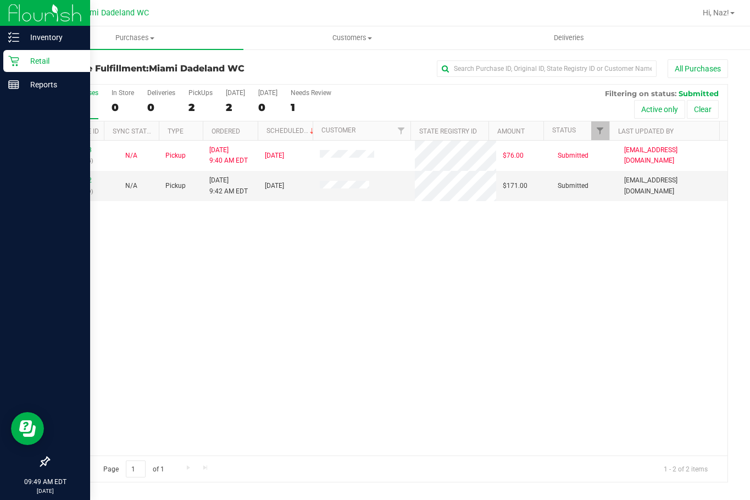
click at [39, 63] on p "Retail" at bounding box center [52, 60] width 66 height 13
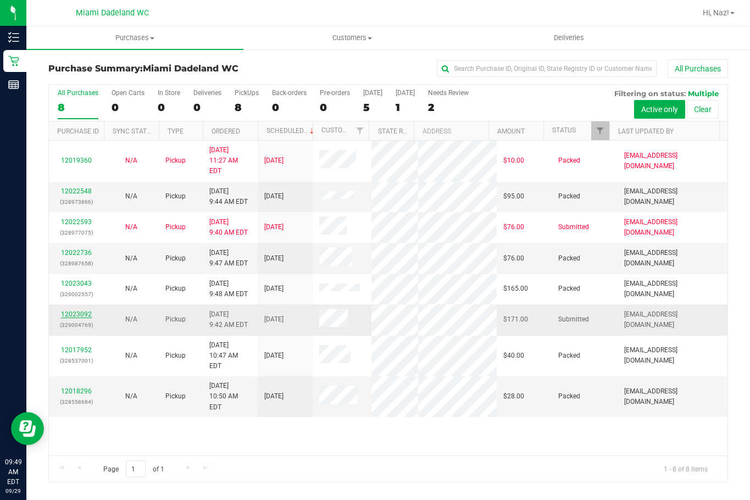
click at [77, 311] on link "12023092" at bounding box center [76, 315] width 31 height 8
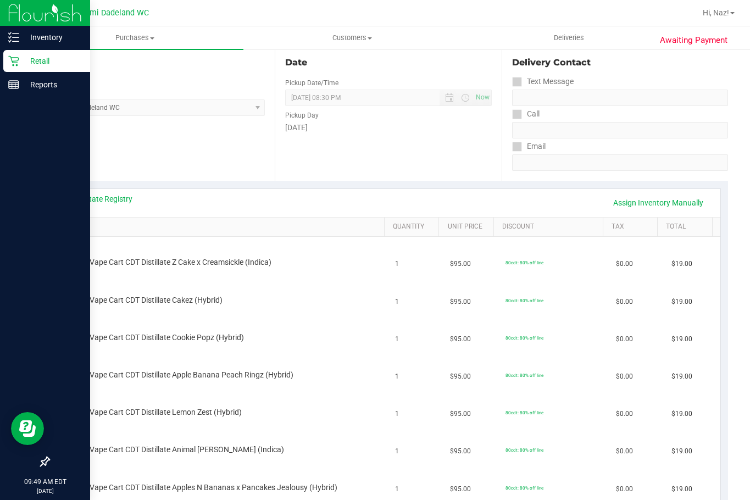
scroll to position [110, 0]
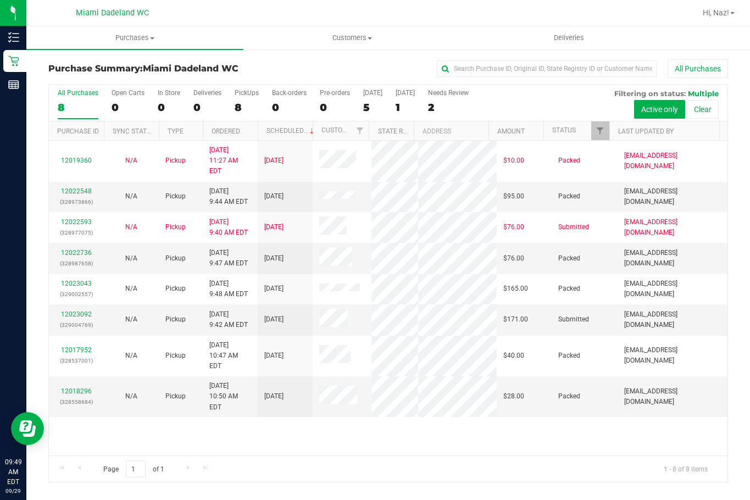
click at [339, 430] on div "12019360 N/A Pickup [DATE] 11:27 AM EDT 9/30/2025 $10.00 Packed [EMAIL_ADDRESS]…" at bounding box center [388, 298] width 679 height 315
